Goal: Task Accomplishment & Management: Use online tool/utility

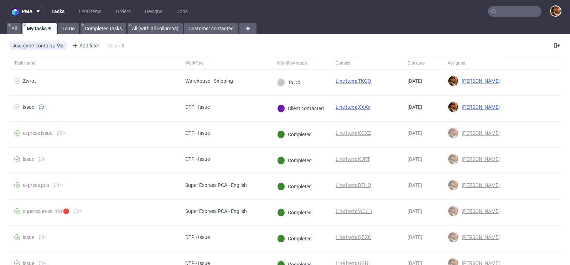
click at [497, 11] on input "text" at bounding box center [514, 11] width 53 height 11
paste input "office.mirkoberto@gmail.com"
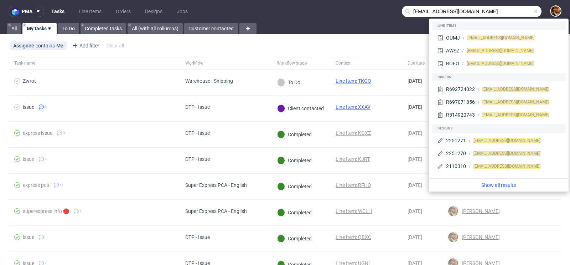
type input "office.mirkoberto@gmail.com"
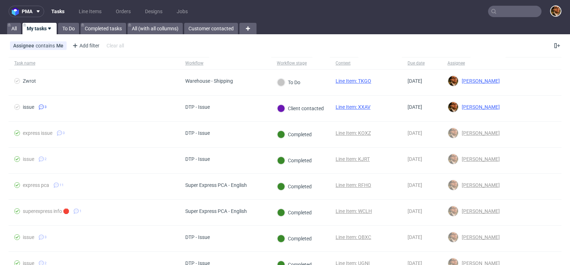
click at [501, 11] on input "text" at bounding box center [514, 11] width 53 height 11
paste input "R747109287"
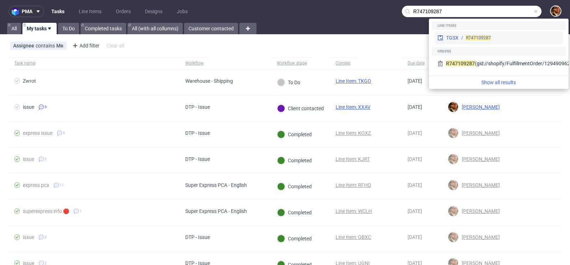
type input "R747109287"
click at [504, 37] on div "R747109287" at bounding box center [508, 38] width 101 height 6
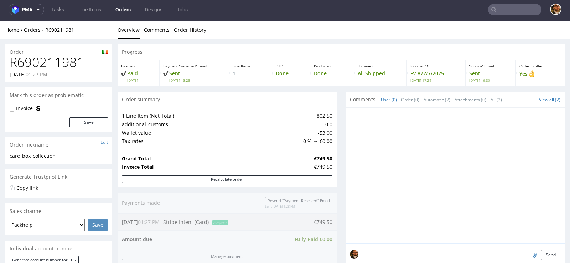
scroll to position [123, 0]
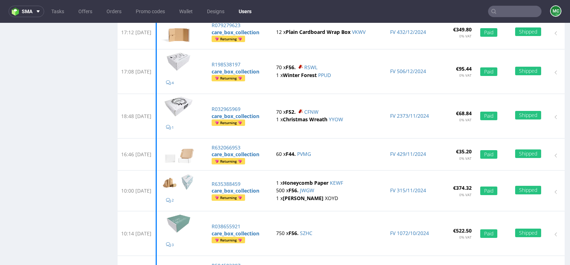
scroll to position [445, 0]
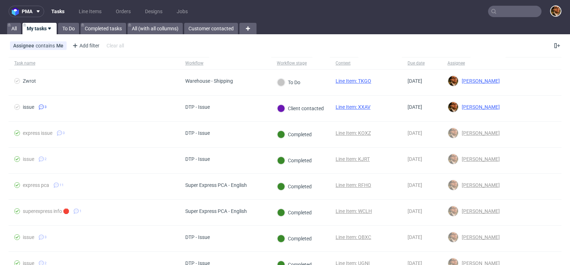
click at [498, 11] on input "text" at bounding box center [514, 11] width 53 height 11
paste input "R020555205"
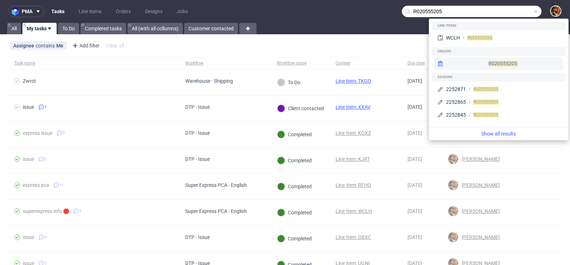
type input "R020555205"
click at [489, 63] on div "R020555205" at bounding box center [498, 63] width 128 height 13
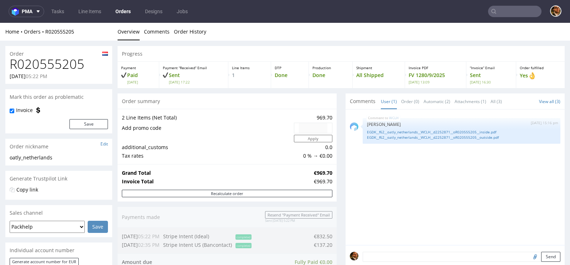
scroll to position [357, 0]
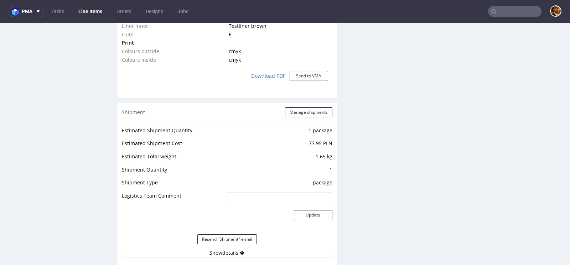
scroll to position [465, 0]
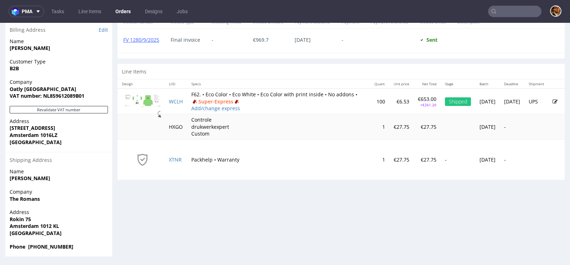
scroll to position [2, 0]
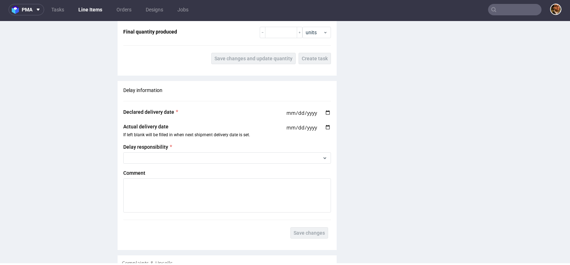
scroll to position [1096, 0]
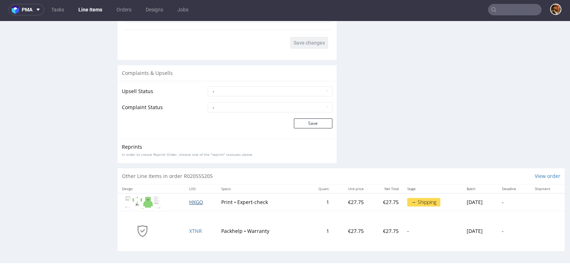
click at [189, 198] on span "HXGO" at bounding box center [196, 201] width 14 height 7
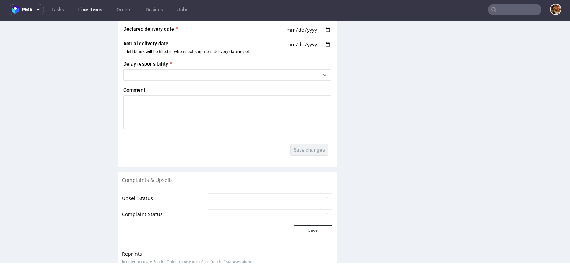
scroll to position [917, 0]
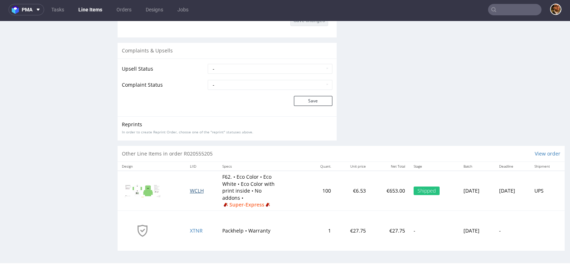
click at [192, 188] on span "WCLH" at bounding box center [197, 190] width 14 height 7
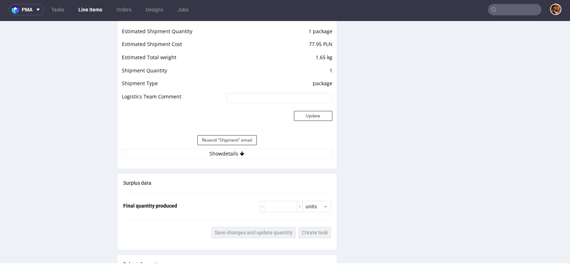
scroll to position [745, 0]
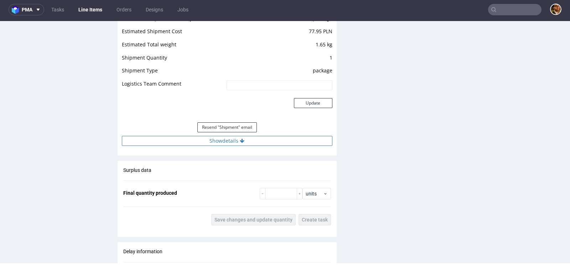
click at [236, 138] on button "Show details" at bounding box center [227, 141] width 210 height 10
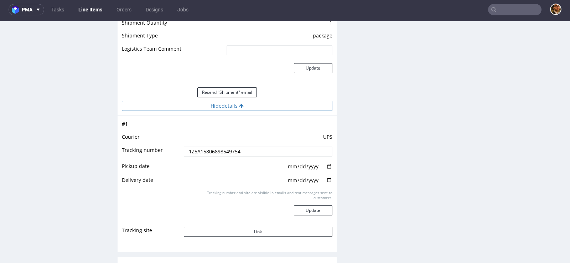
scroll to position [837, 0]
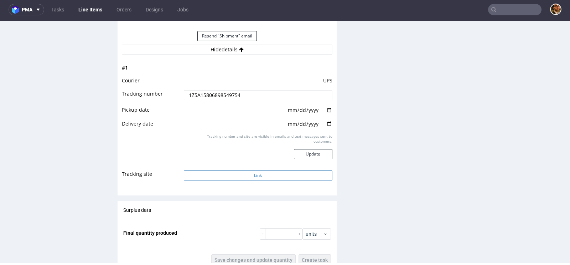
click at [256, 172] on button "Link" at bounding box center [258, 175] width 148 height 10
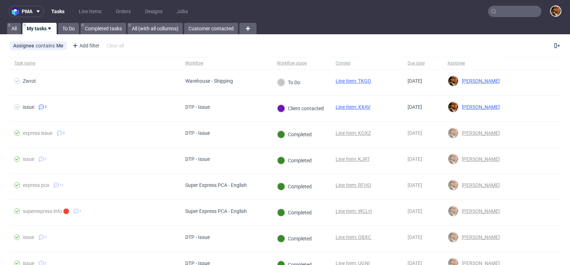
click at [499, 10] on input "text" at bounding box center [514, 11] width 53 height 11
paste input "R345994367"
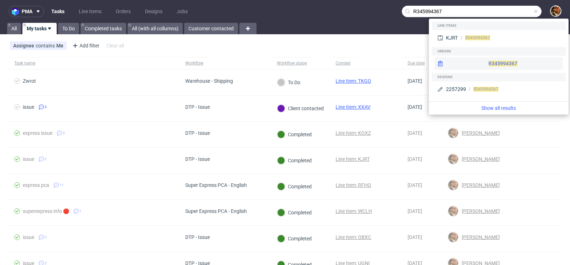
type input "R345994367"
click at [501, 61] on div "R345994367" at bounding box center [498, 63] width 128 height 13
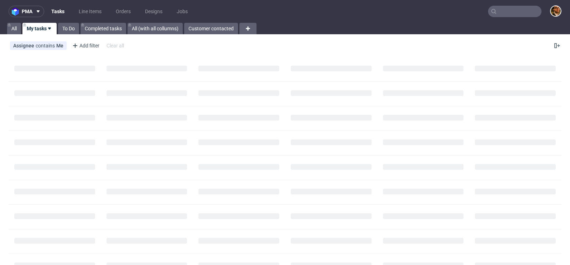
click at [507, 16] on input "text" at bounding box center [514, 11] width 53 height 11
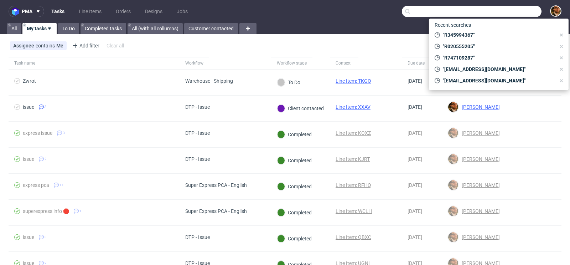
paste input "R908402893"
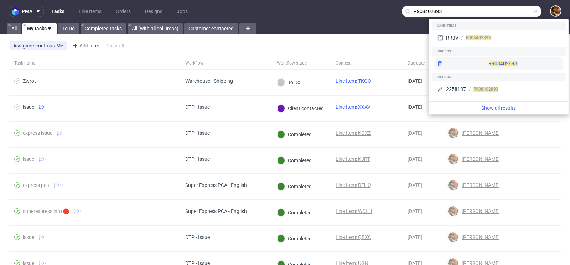
type input "R908402893"
click at [500, 63] on div "R908402893" at bounding box center [498, 63] width 128 height 13
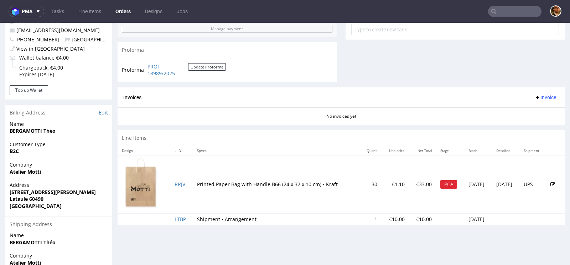
scroll to position [318, 0]
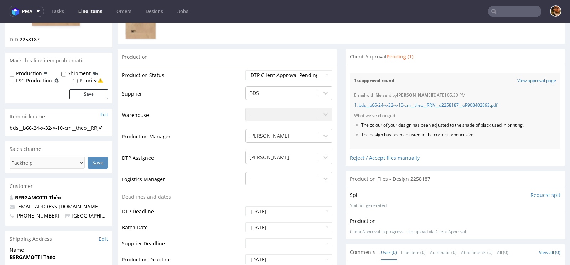
scroll to position [90, 0]
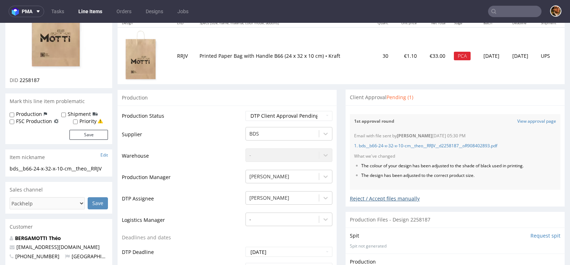
click at [386, 198] on div "Reject / Accept files manually" at bounding box center [455, 195] width 210 height 12
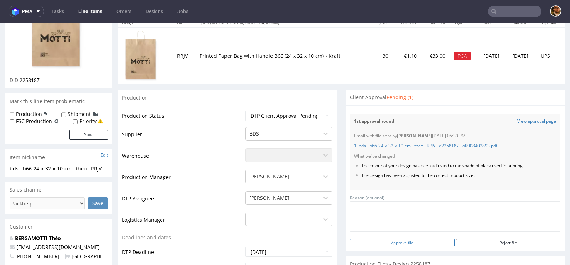
click at [407, 241] on input "Approve file" at bounding box center [402, 242] width 104 height 7
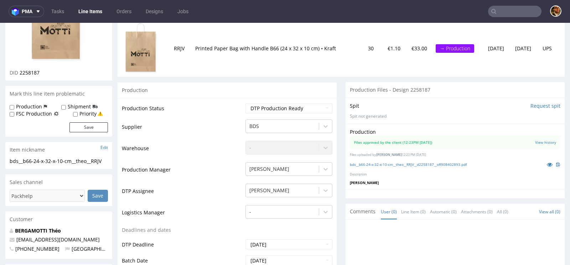
scroll to position [0, 0]
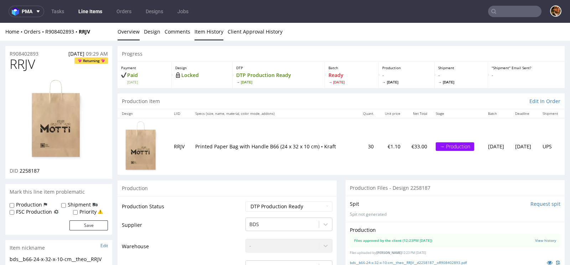
click at [200, 31] on link "Item History" at bounding box center [208, 31] width 29 height 17
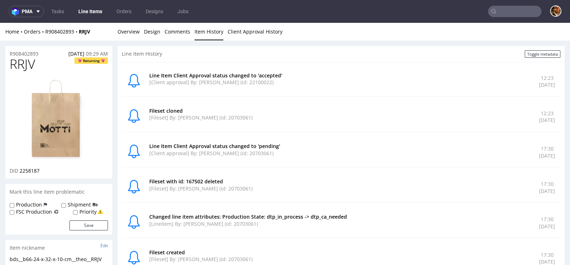
click at [214, 116] on p "[Fileset] By: Hapka Dominika (id: 20703061)" at bounding box center [339, 117] width 381 height 7
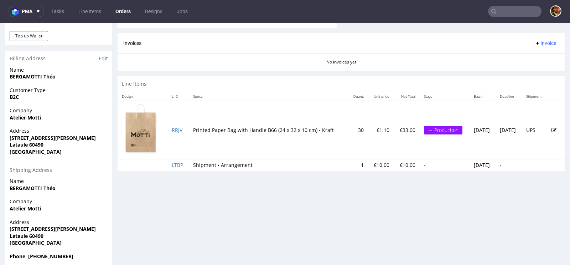
scroll to position [338, 0]
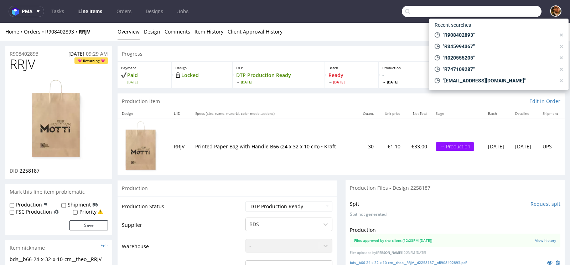
click at [499, 11] on input "text" at bounding box center [472, 11] width 140 height 11
paste input "R908402893"
type input "R908402893"
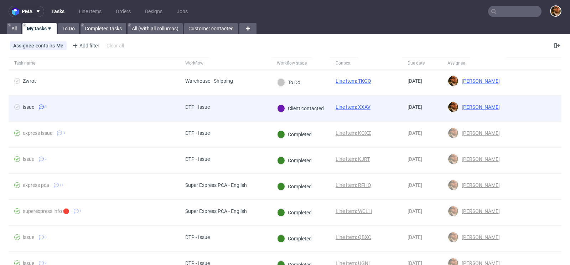
click at [514, 106] on div at bounding box center [533, 108] width 56 height 26
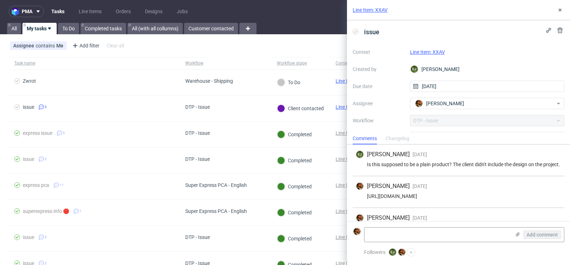
click at [432, 53] on link "Line Item: XXAV" at bounding box center [427, 52] width 35 height 6
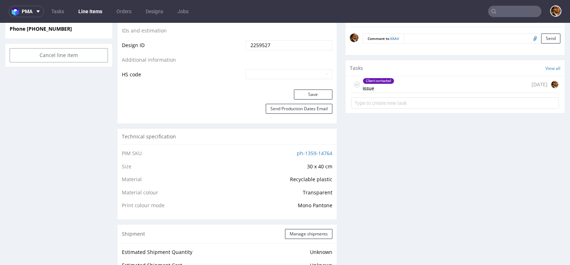
scroll to position [419, 0]
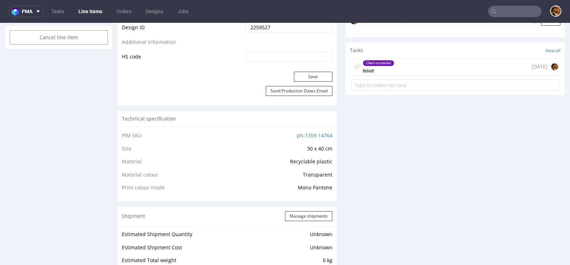
click at [410, 61] on div "Client contacted issue 8 days ago" at bounding box center [455, 66] width 208 height 17
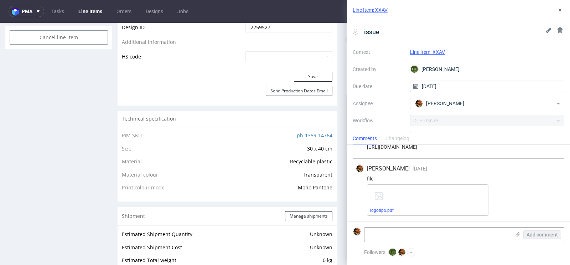
scroll to position [56, 0]
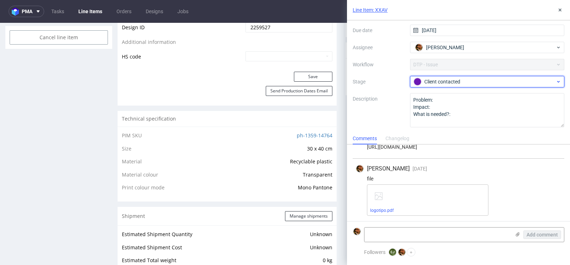
click at [520, 78] on div "Client contacted" at bounding box center [484, 82] width 142 height 8
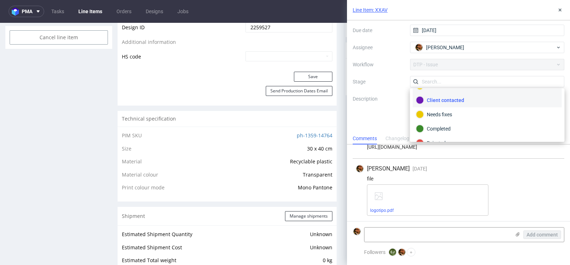
scroll to position [49, 0]
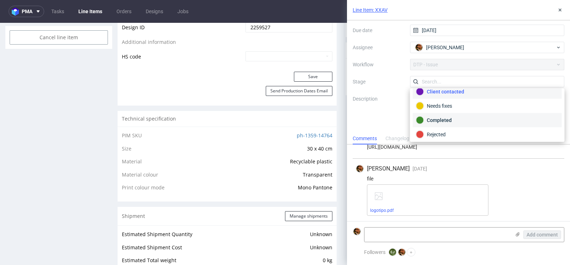
click at [459, 119] on div "Completed" at bounding box center [487, 120] width 142 height 8
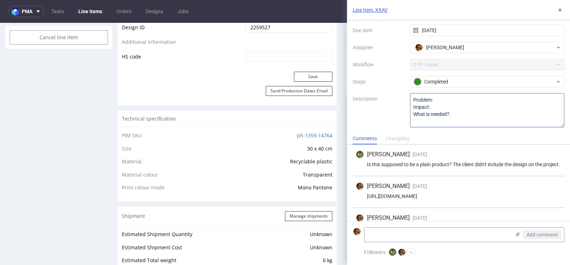
scroll to position [0, 0]
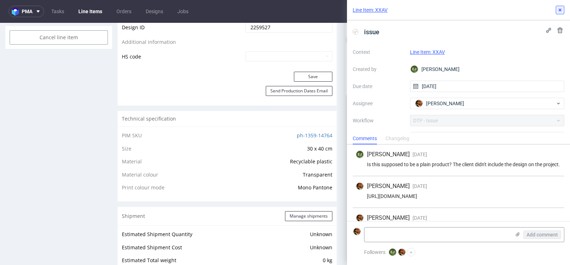
click at [559, 14] on button at bounding box center [559, 10] width 9 height 9
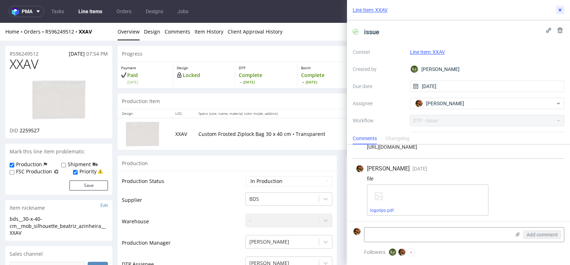
scroll to position [54, 0]
click at [560, 8] on icon at bounding box center [560, 10] width 6 height 6
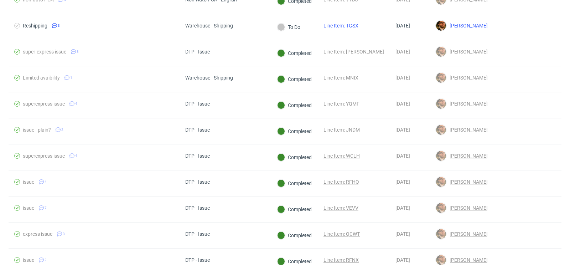
scroll to position [309, 0]
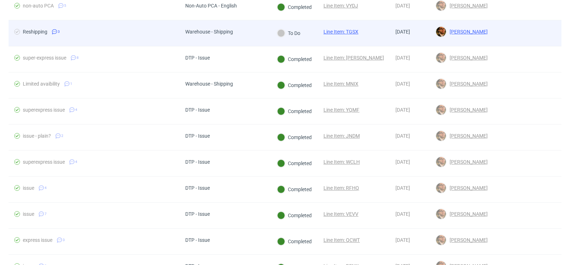
click at [493, 28] on div at bounding box center [527, 33] width 68 height 26
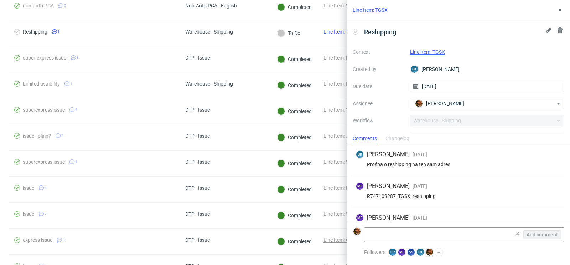
scroll to position [17, 0]
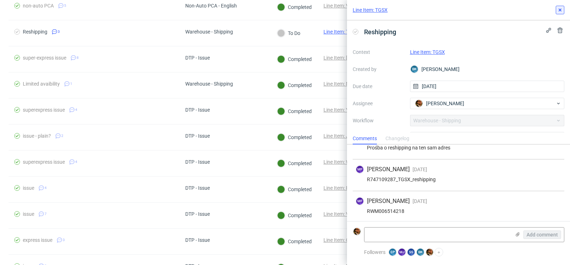
click at [560, 10] on use at bounding box center [559, 10] width 3 height 3
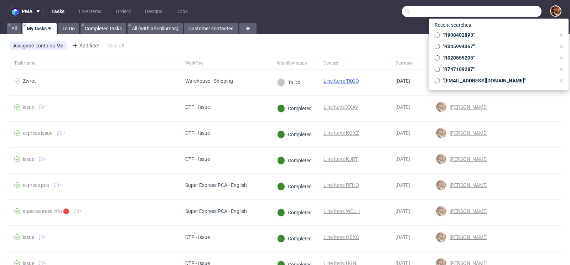
click at [502, 10] on input "text" at bounding box center [472, 11] width 140 height 11
paste input "R178587798"
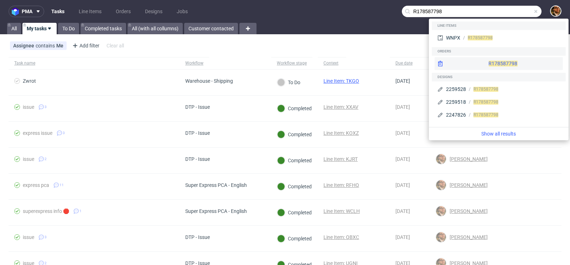
type input "R178587798"
click at [486, 66] on div "R178587798" at bounding box center [498, 63] width 128 height 13
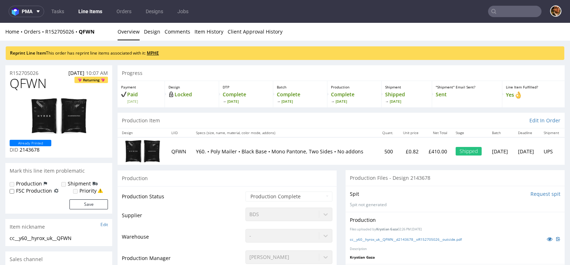
click at [158, 53] on link "MPHE" at bounding box center [153, 53] width 12 height 6
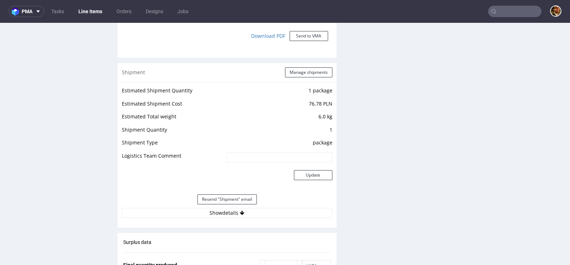
scroll to position [966, 0]
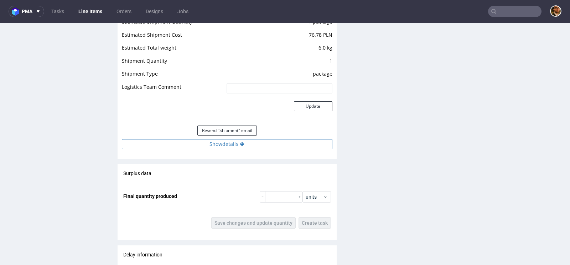
click at [233, 141] on button "Show details" at bounding box center [227, 144] width 210 height 10
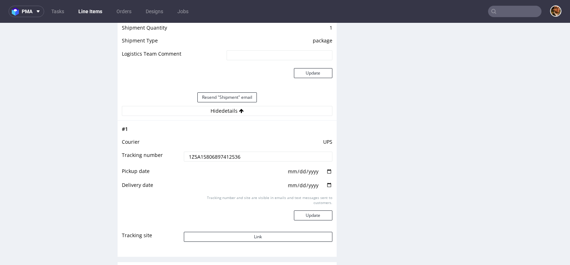
scroll to position [1031, 0]
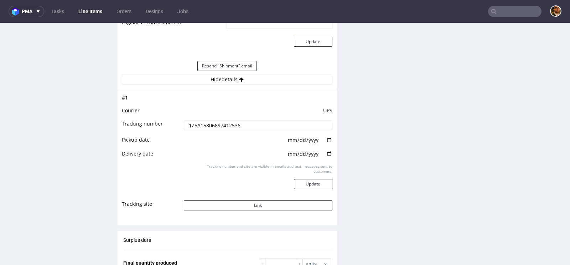
click at [265, 210] on td "Link" at bounding box center [257, 207] width 150 height 16
click at [252, 205] on button "Link" at bounding box center [258, 205] width 148 height 10
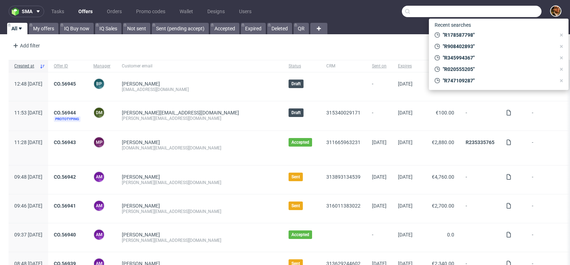
click at [506, 12] on input "text" at bounding box center [472, 11] width 140 height 11
paste input "[PERSON_NAME][EMAIL_ADDRESS][PERSON_NAME][DOMAIN_NAME]"
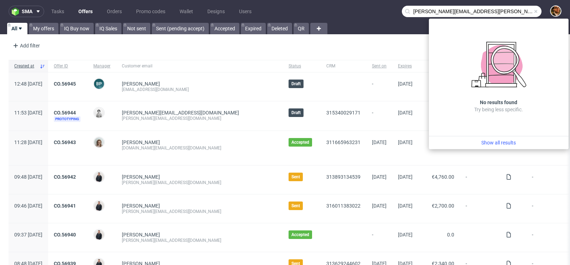
type input "[PERSON_NAME][EMAIL_ADDRESS][PERSON_NAME][DOMAIN_NAME]"
